Goal: Check status: Check status

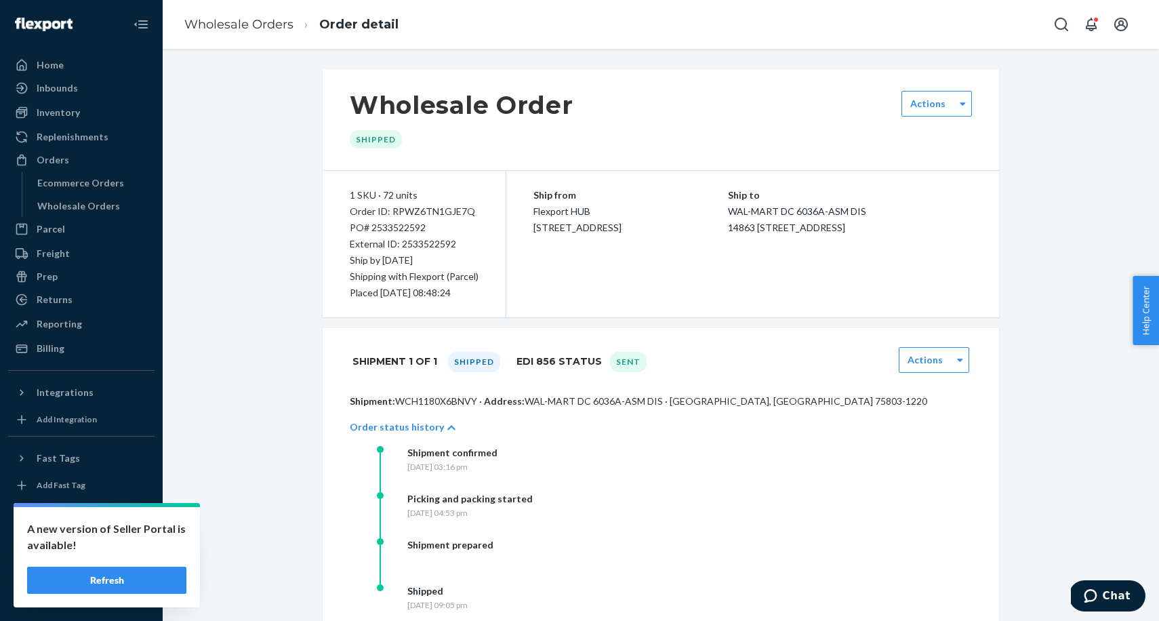
scroll to position [664, 0]
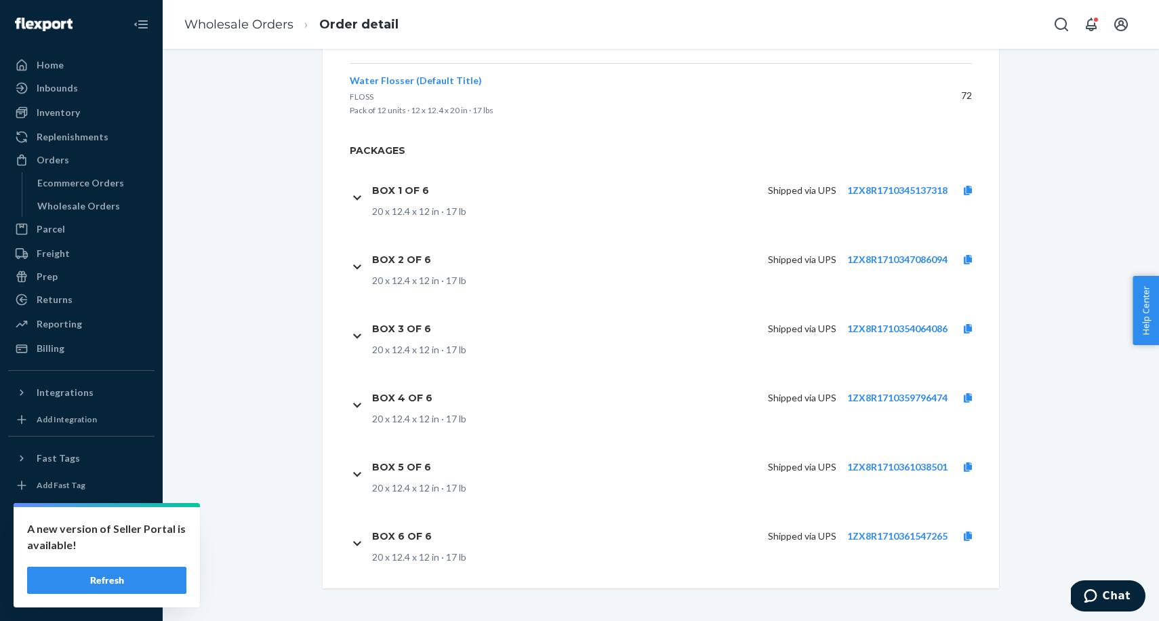
click at [143, 586] on button "Refresh" at bounding box center [106, 580] width 159 height 27
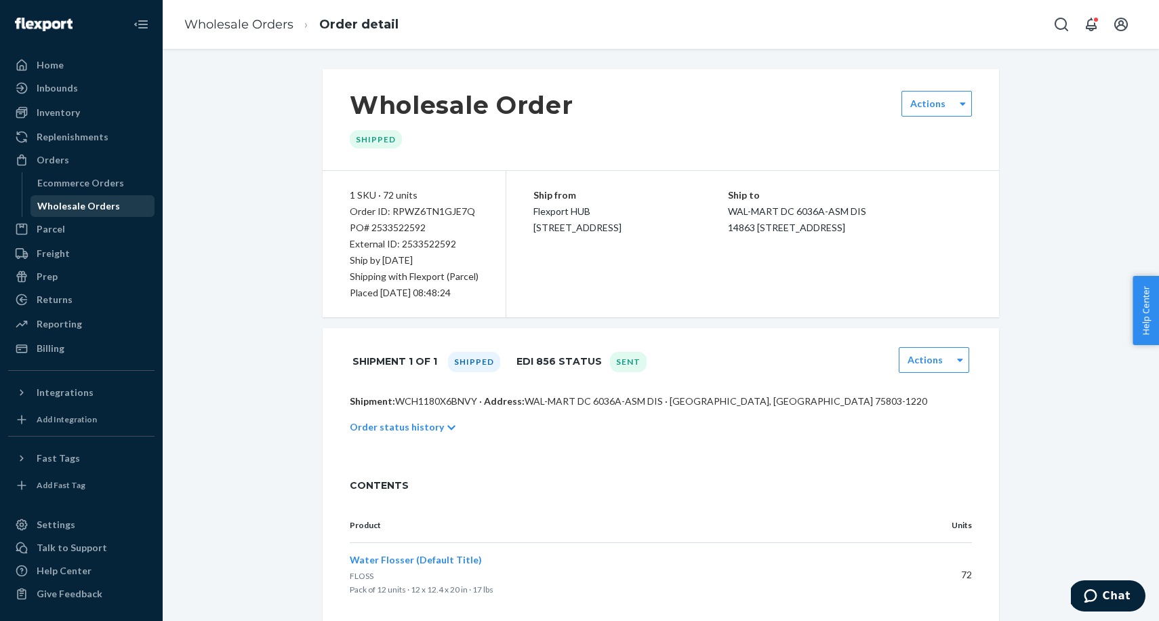
click at [73, 201] on div "Wholesale Orders" at bounding box center [78, 206] width 83 height 14
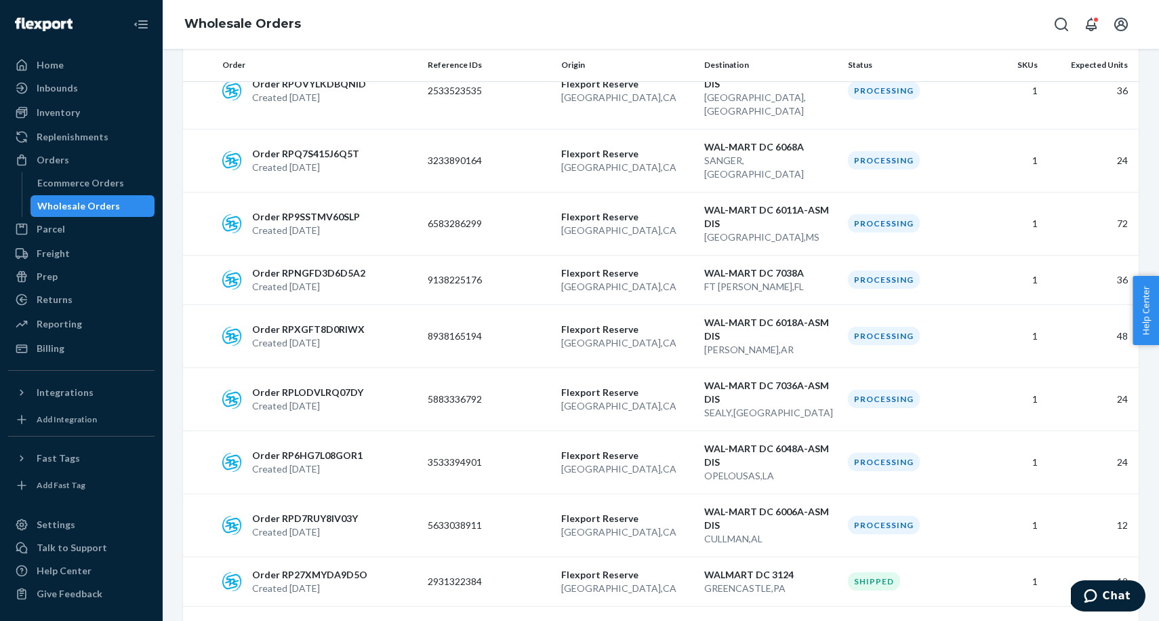
scroll to position [591, 0]
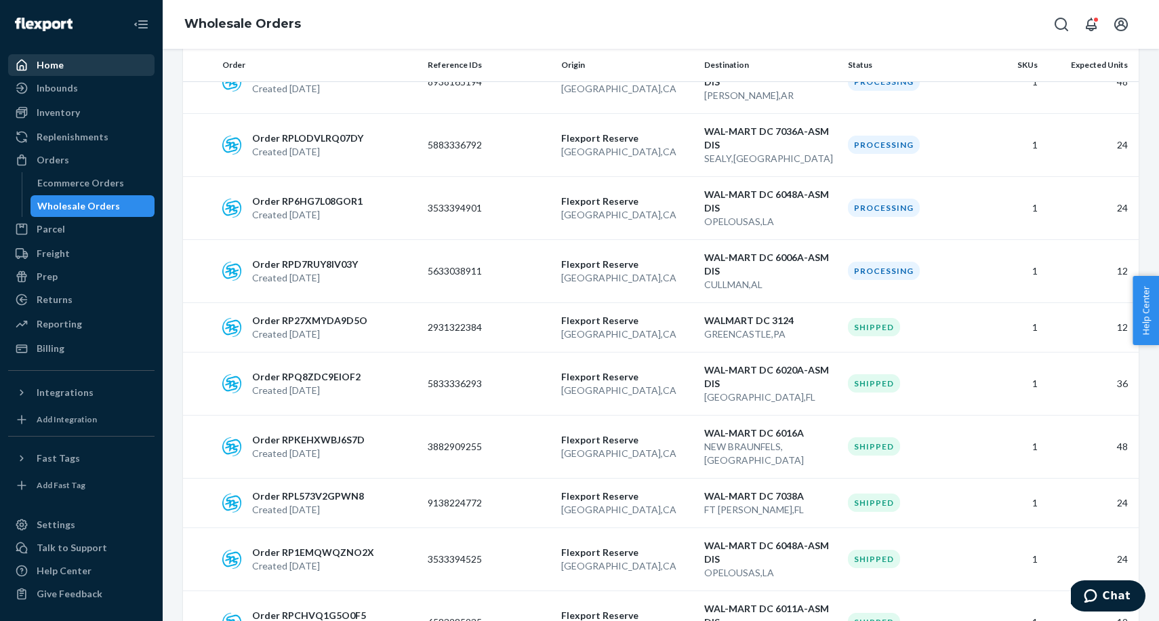
click at [62, 70] on div "Home" at bounding box center [50, 65] width 27 height 14
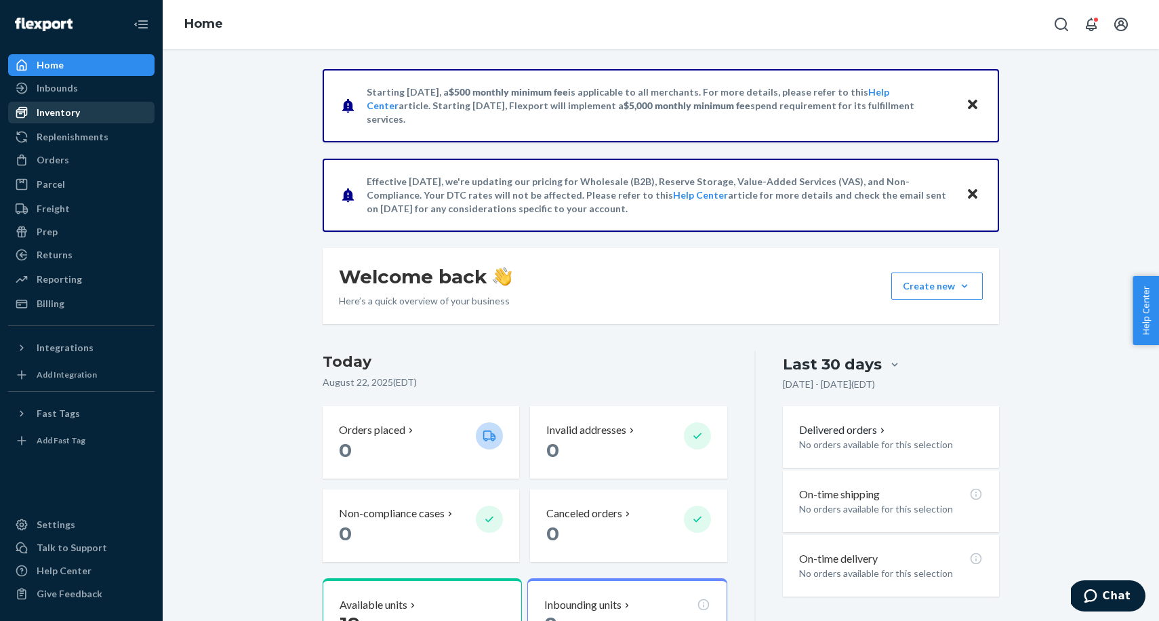
click at [65, 119] on div "Inventory" at bounding box center [81, 112] width 144 height 19
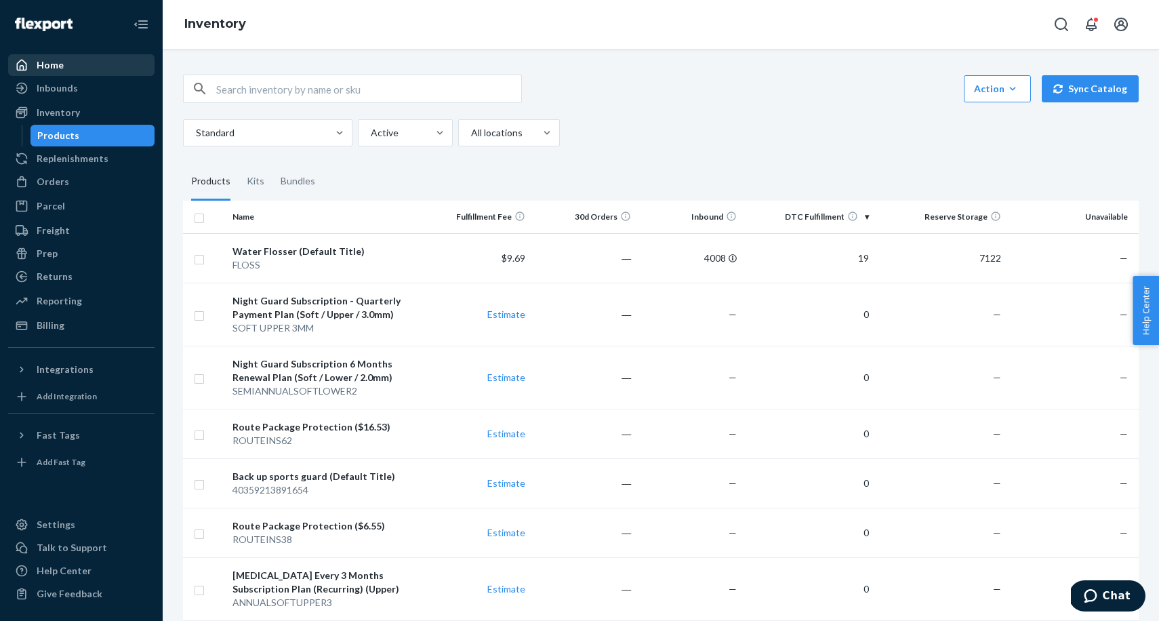
click at [62, 74] on div "Home" at bounding box center [81, 65] width 144 height 19
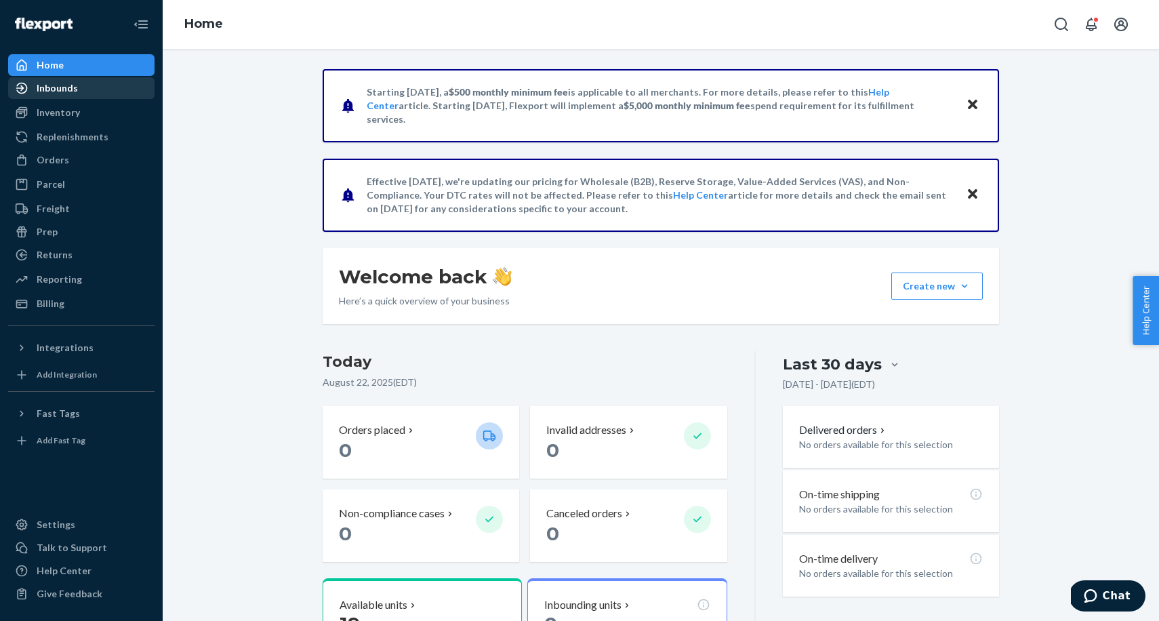
click at [66, 94] on div "Inbounds" at bounding box center [57, 88] width 41 height 14
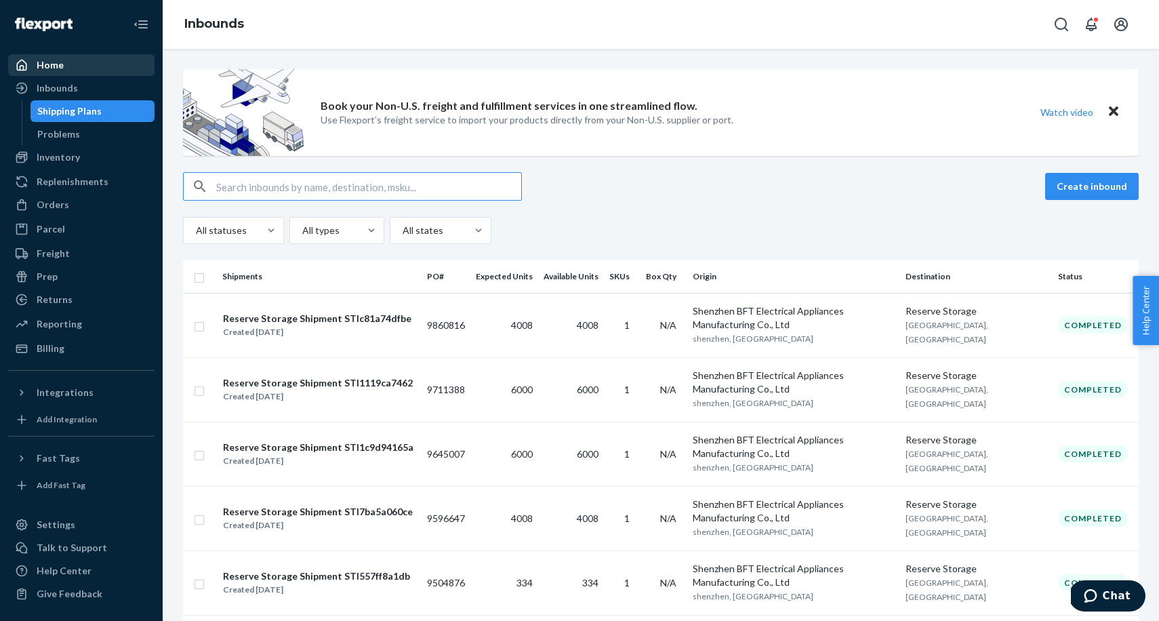
click at [58, 63] on div "Home" at bounding box center [50, 65] width 27 height 14
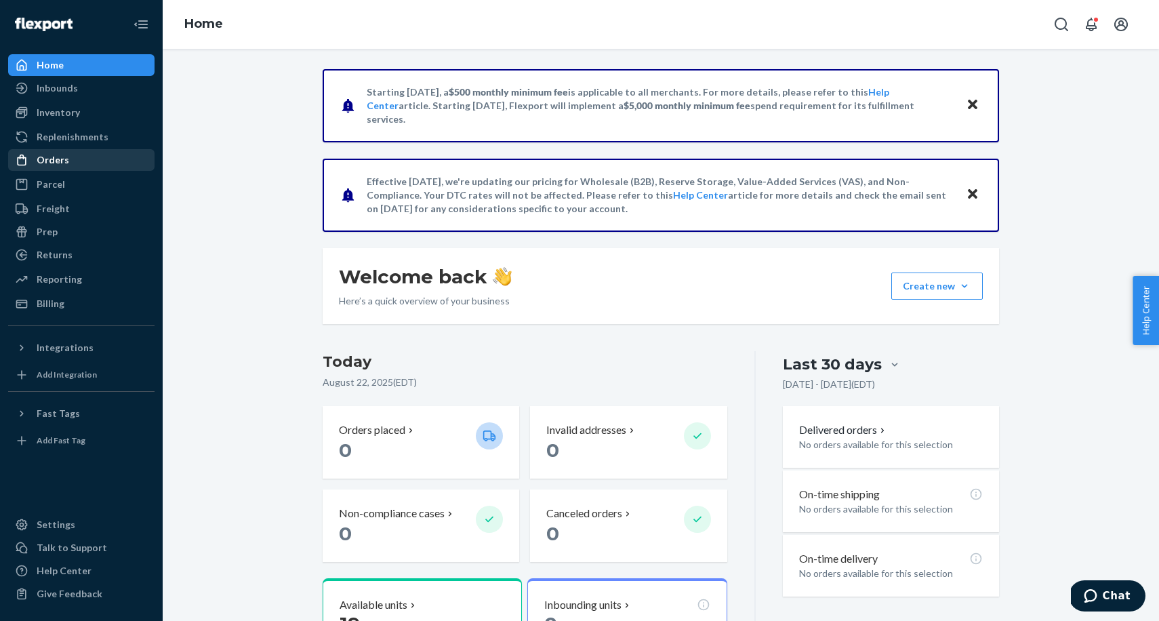
click at [63, 155] on div "Orders" at bounding box center [53, 160] width 33 height 14
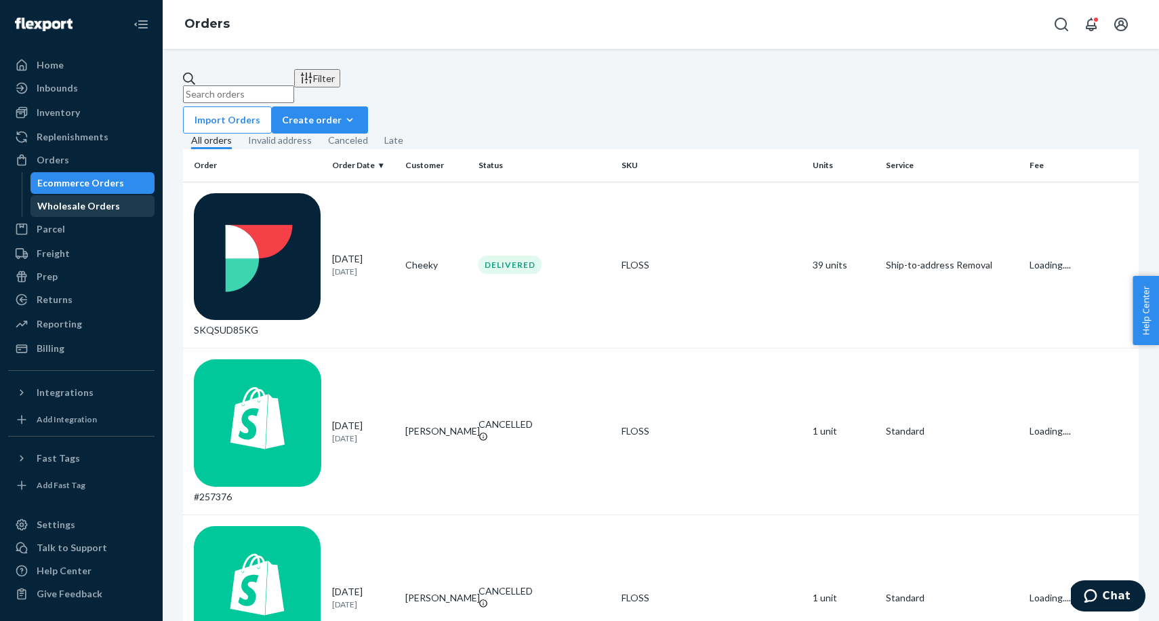
click at [67, 205] on div "Wholesale Orders" at bounding box center [78, 206] width 83 height 14
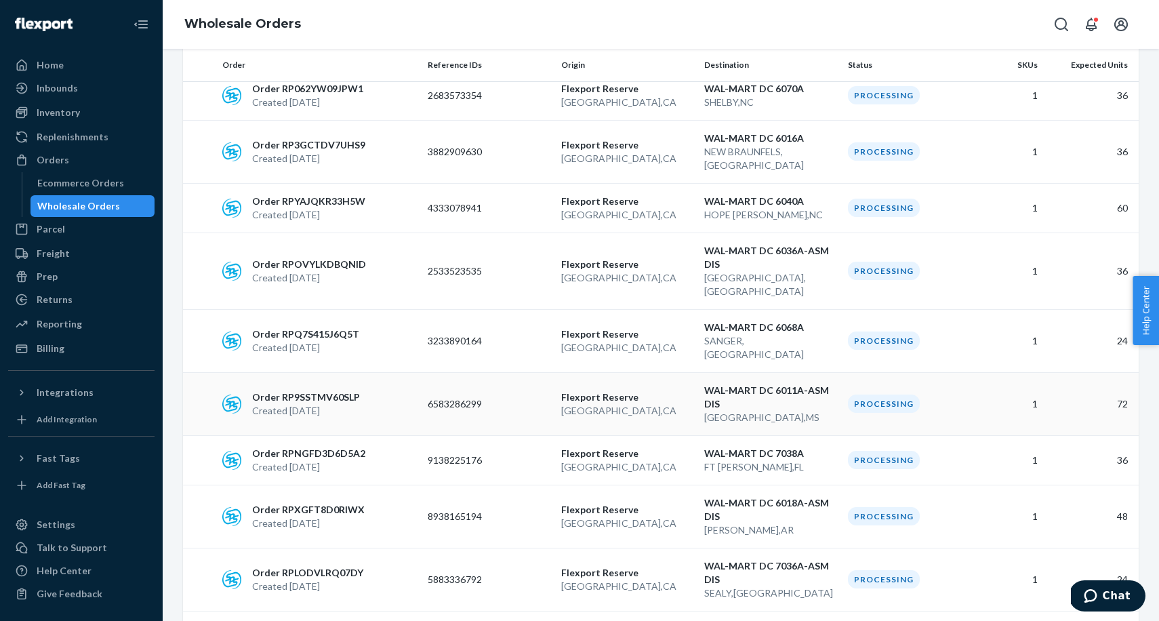
scroll to position [387, 0]
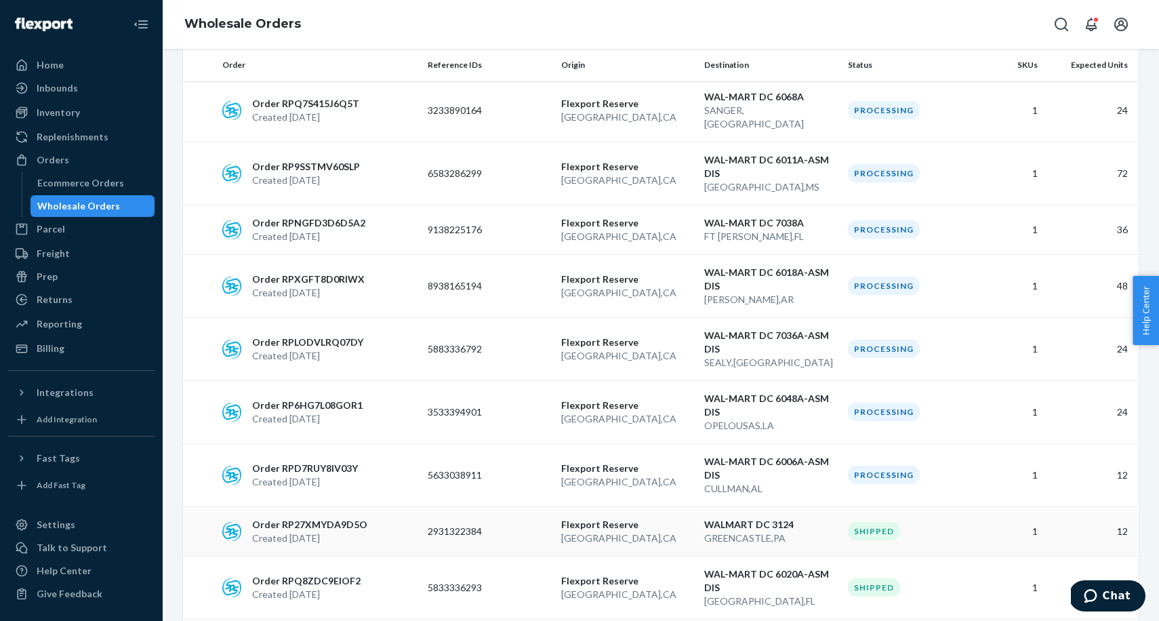
click at [531, 525] on p "2931322384" at bounding box center [482, 532] width 108 height 14
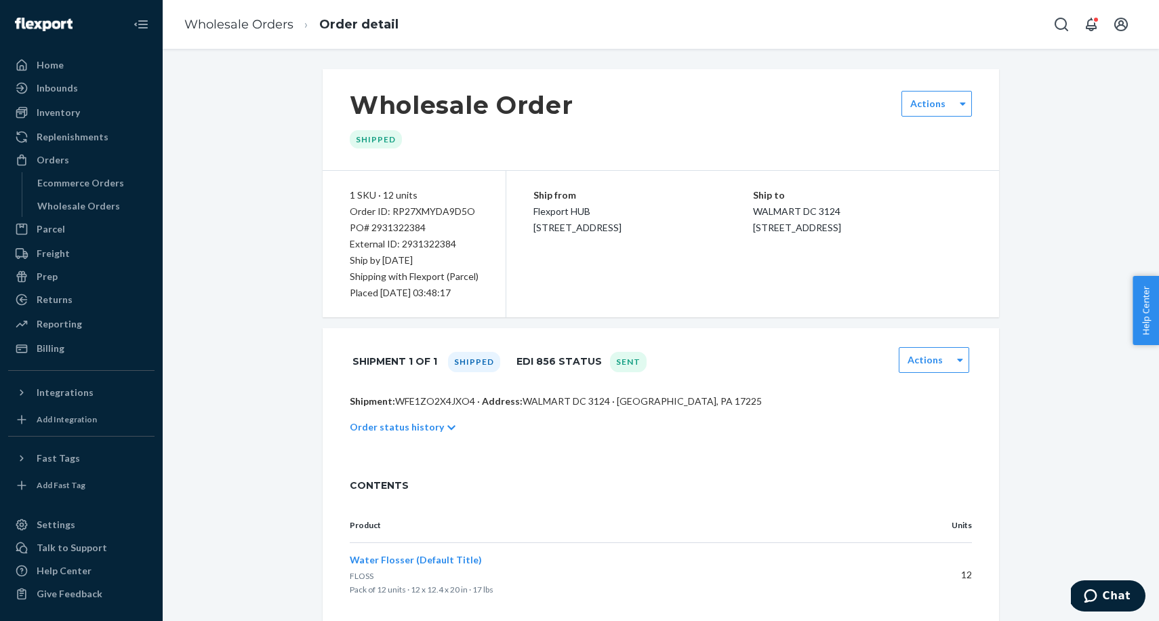
click at [407, 230] on div "PO# 2931322384" at bounding box center [414, 228] width 129 height 16
copy div "2931322384"
